Goal: Task Accomplishment & Management: Use online tool/utility

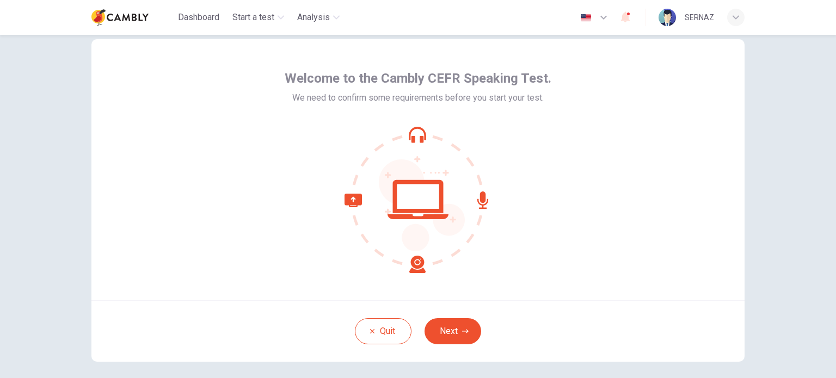
scroll to position [26, 0]
click at [454, 328] on button "Next" at bounding box center [452, 331] width 57 height 26
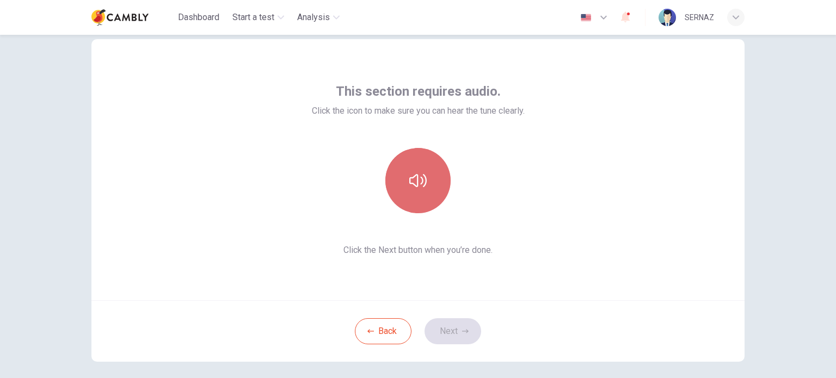
click at [431, 195] on button "button" at bounding box center [417, 180] width 65 height 65
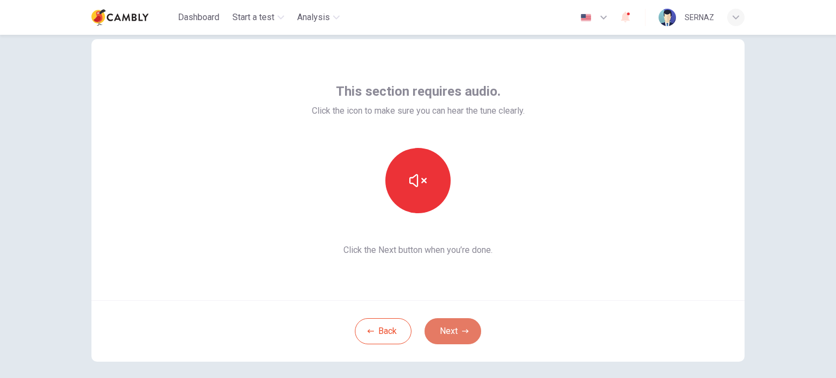
click at [455, 332] on button "Next" at bounding box center [452, 331] width 57 height 26
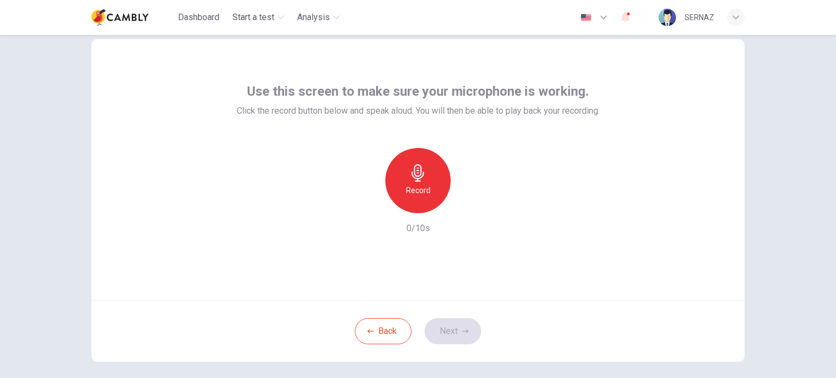
click at [423, 180] on icon "button" at bounding box center [417, 172] width 17 height 17
click at [449, 331] on button "Next" at bounding box center [452, 331] width 57 height 26
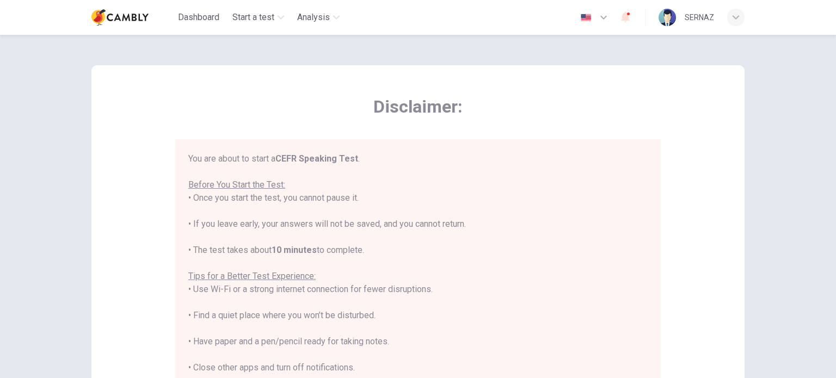
scroll to position [13, 0]
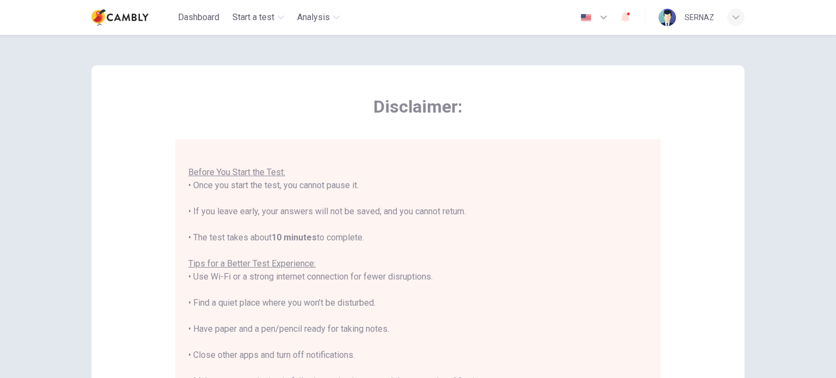
click at [757, 138] on div "Disclaimer: You are about to start a CEFR Speaking Test . Before You Start the …" at bounding box center [418, 302] width 688 height 535
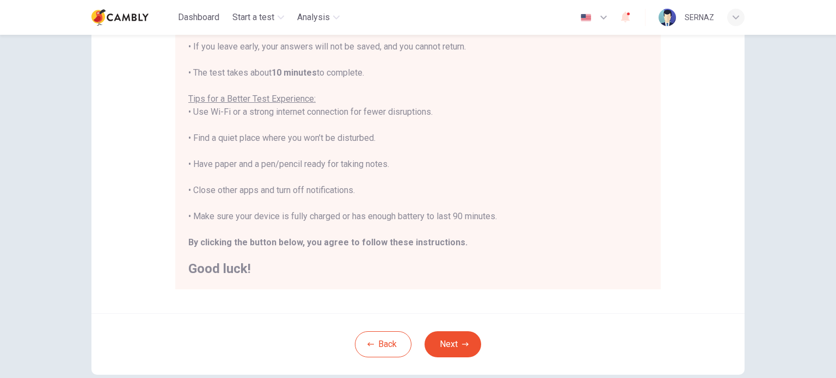
scroll to position [226, 0]
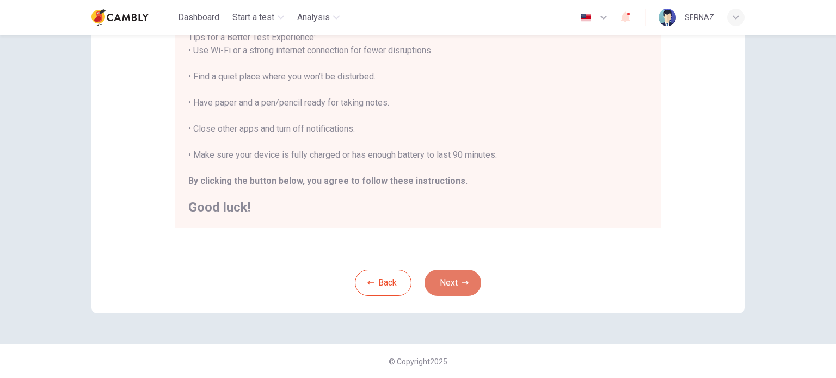
click at [458, 289] on button "Next" at bounding box center [452, 283] width 57 height 26
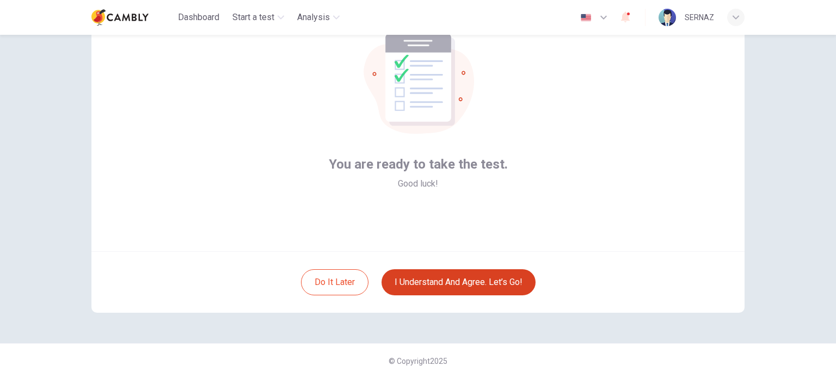
scroll to position [75, 0]
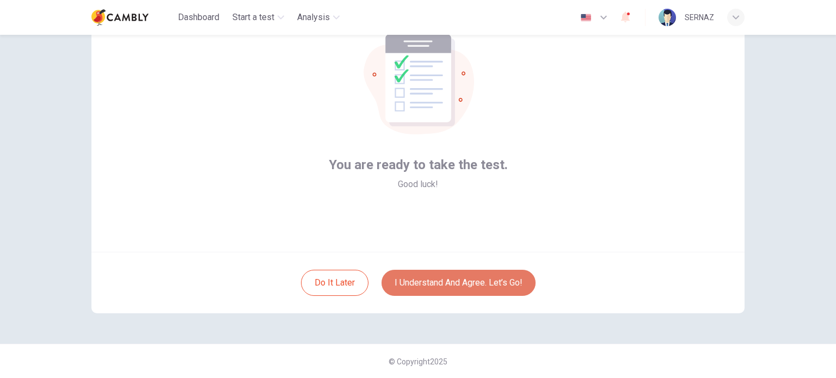
click at [493, 279] on button "I understand and agree. Let’s go!" at bounding box center [458, 283] width 154 height 26
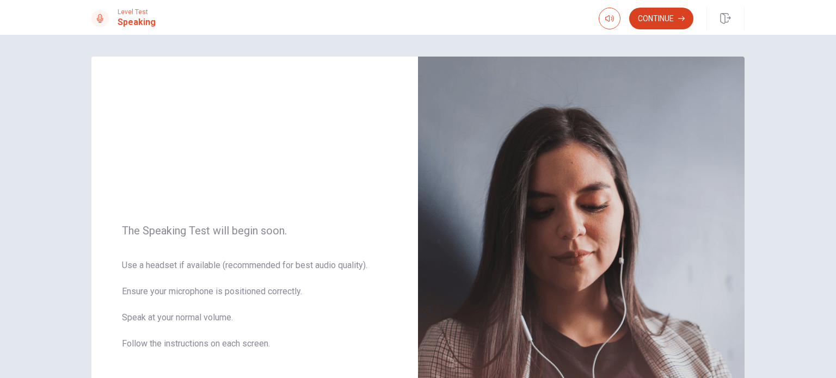
click at [670, 25] on div "Continue" at bounding box center [671, 19] width 146 height 24
click at [670, 25] on button "Continue" at bounding box center [661, 19] width 64 height 22
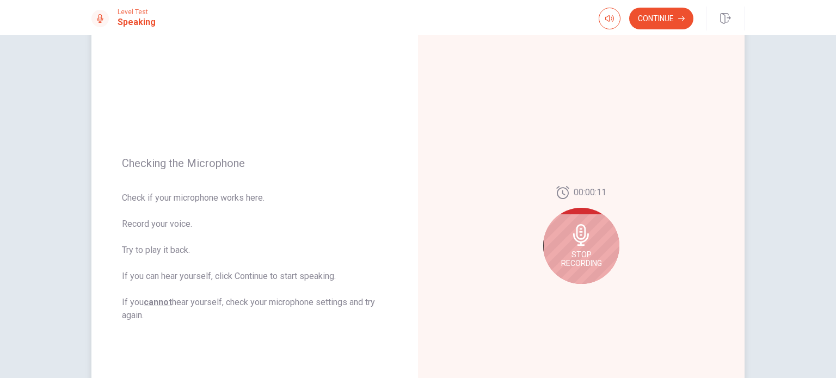
scroll to position [86, 0]
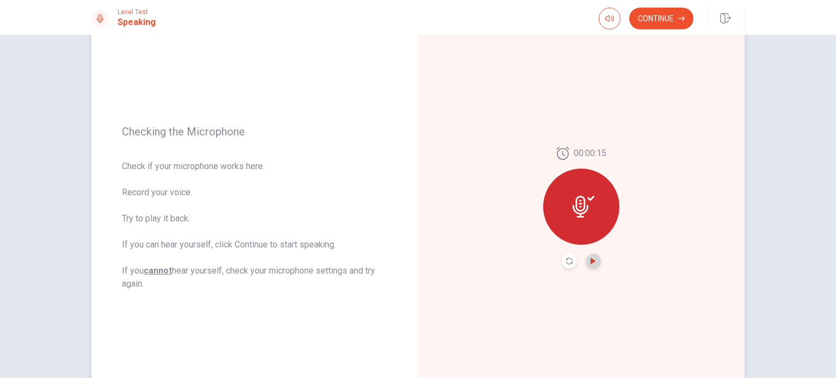
click at [592, 258] on button "Play Audio" at bounding box center [592, 260] width 15 height 15
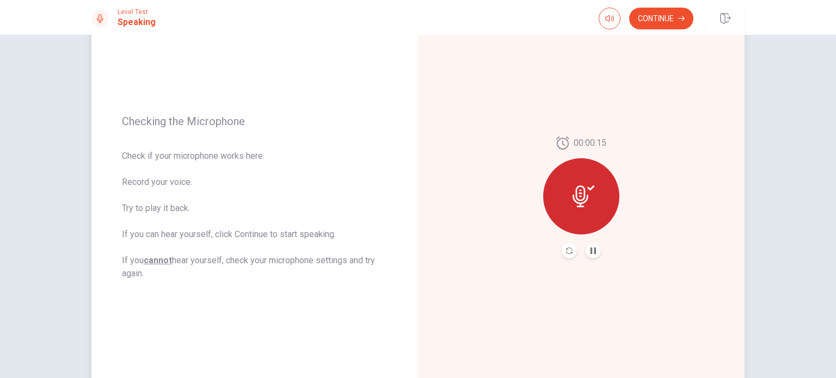
scroll to position [92, 0]
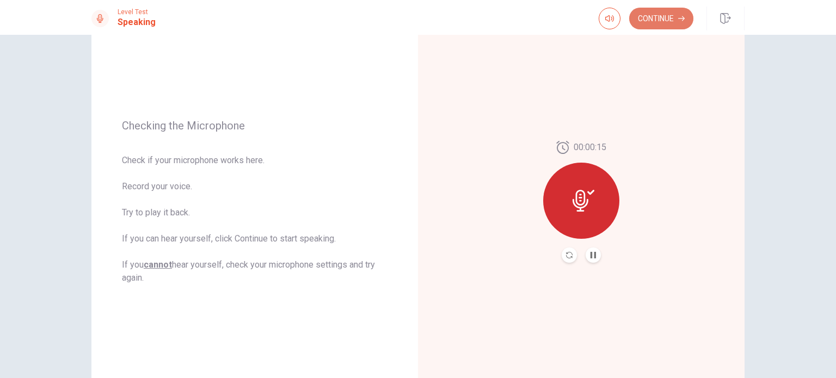
click at [661, 13] on button "Continue" at bounding box center [661, 19] width 64 height 22
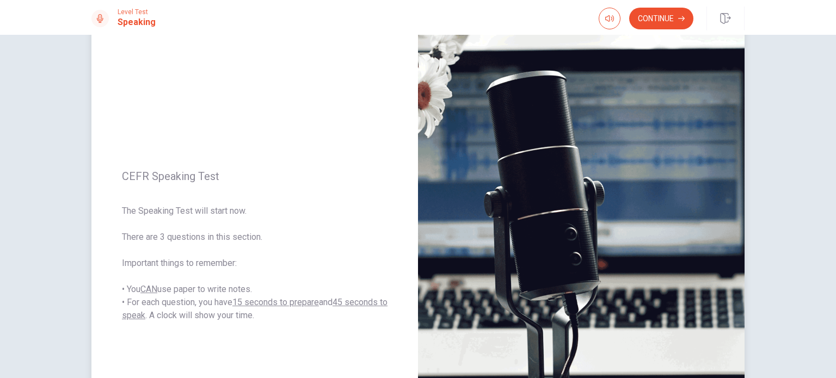
scroll to position [39, 0]
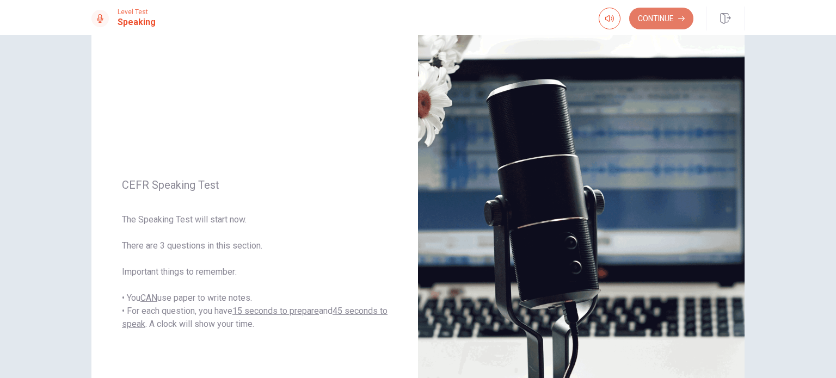
click at [659, 18] on button "Continue" at bounding box center [661, 19] width 64 height 22
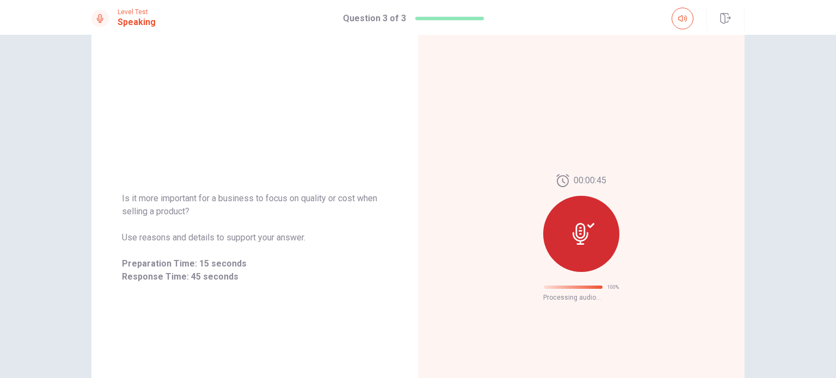
scroll to position [17, 0]
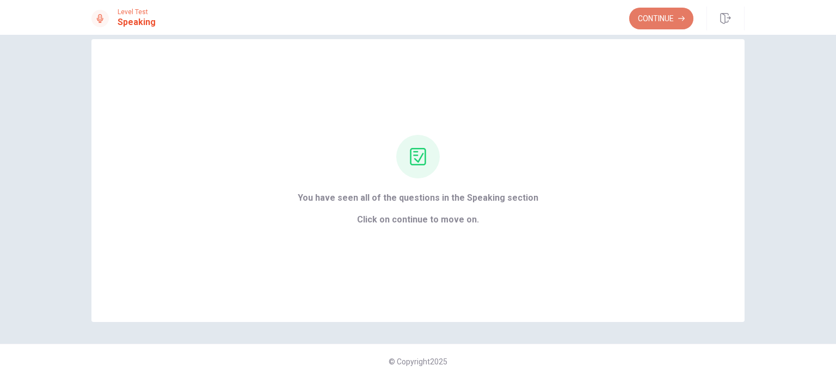
click at [671, 14] on button "Continue" at bounding box center [661, 19] width 64 height 22
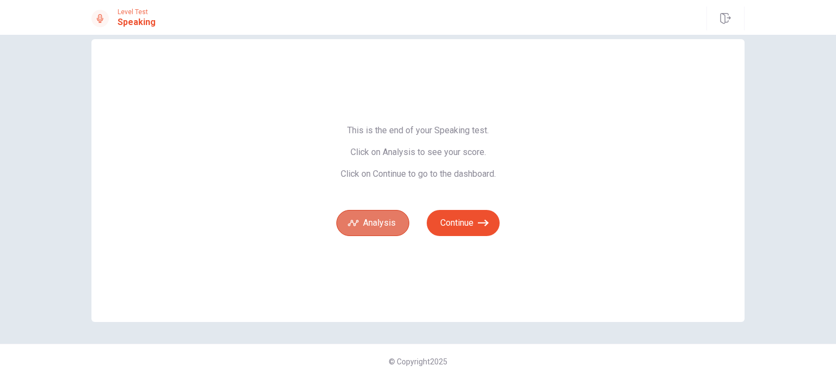
click at [394, 222] on button "Analysis" at bounding box center [372, 223] width 73 height 26
